Goal: Transaction & Acquisition: Purchase product/service

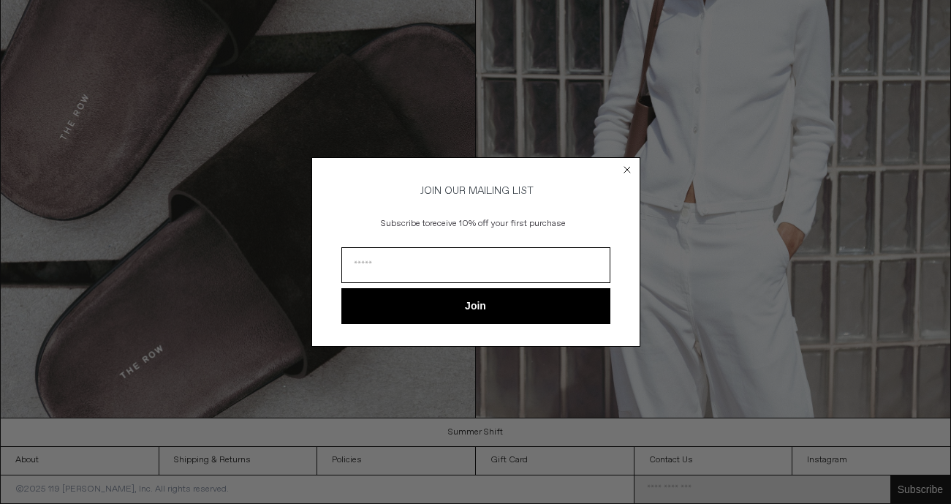
click at [626, 167] on circle "Close dialog" at bounding box center [627, 170] width 14 height 14
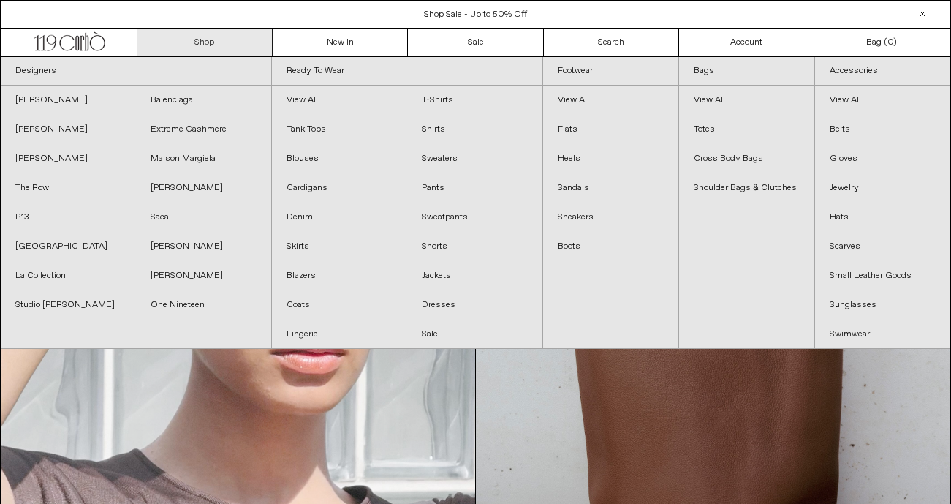
click at [213, 48] on link "Shop" at bounding box center [204, 43] width 135 height 28
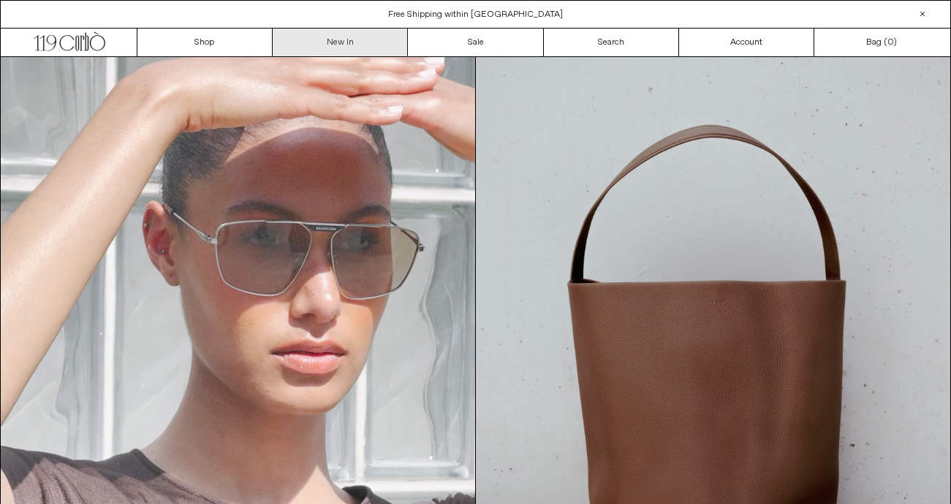
click at [330, 41] on link "New In" at bounding box center [340, 43] width 135 height 28
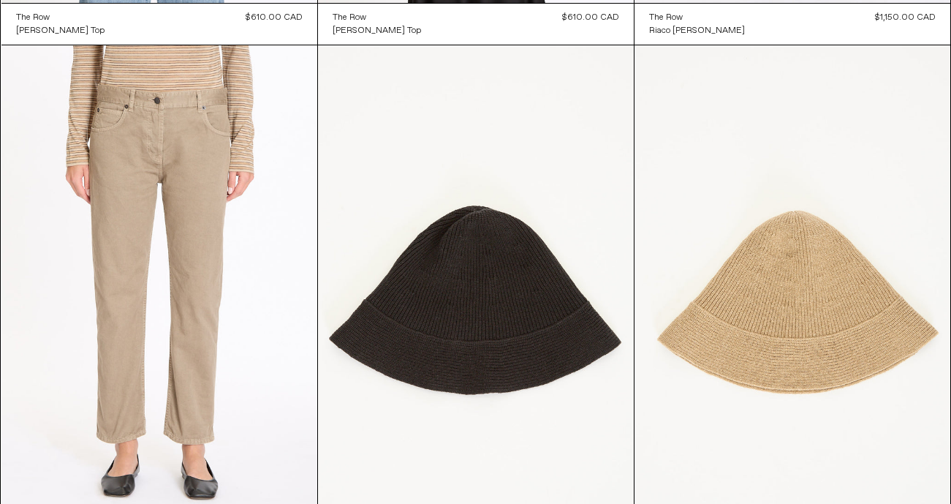
scroll to position [33076, 0]
